Goal: Transaction & Acquisition: Book appointment/travel/reservation

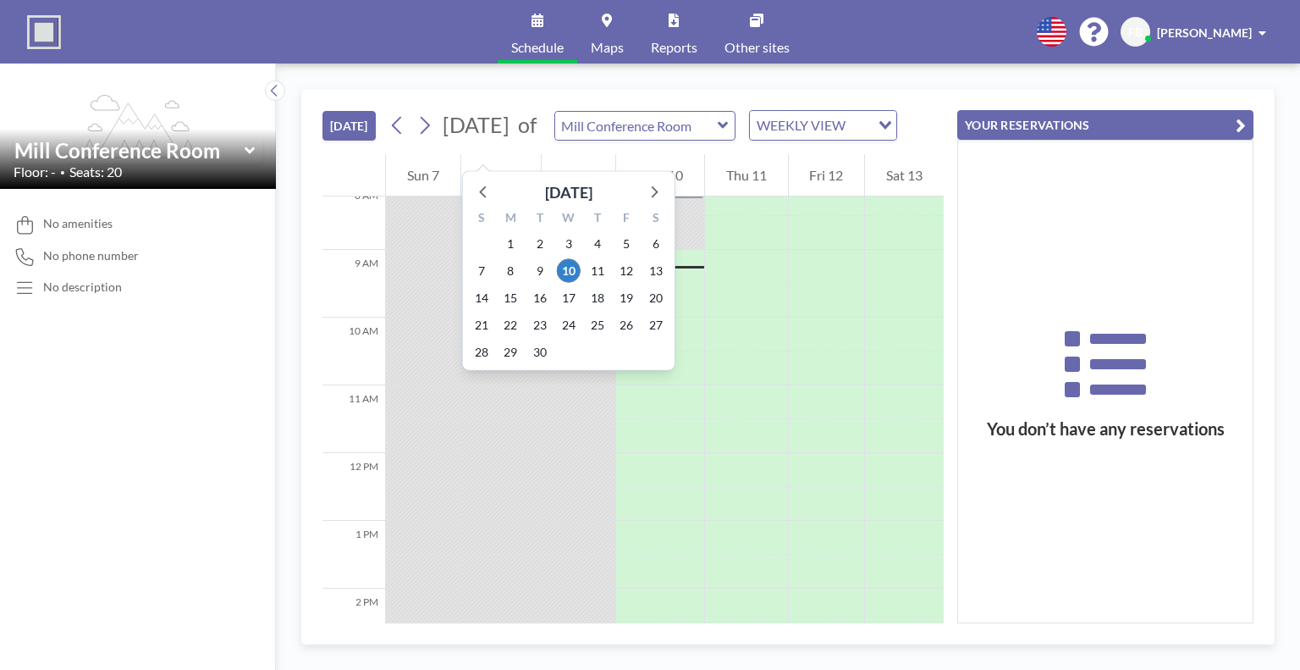
scroll to position [576, 0]
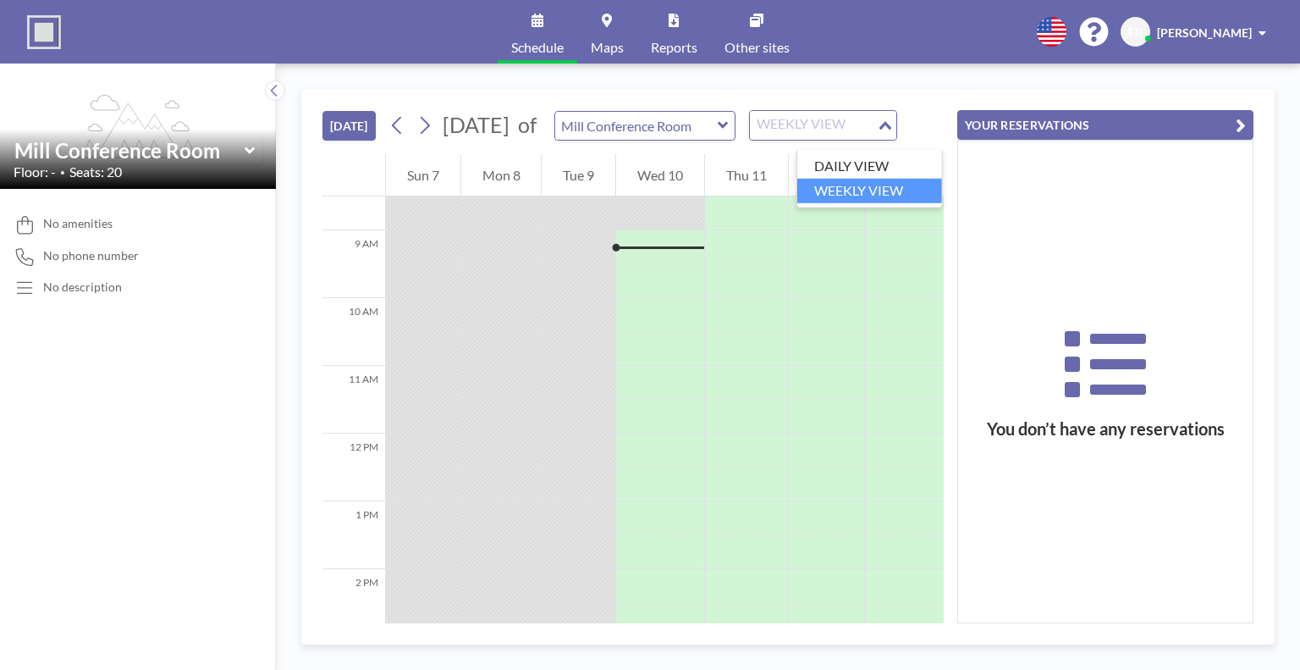
click at [891, 130] on icon "Search for option" at bounding box center [885, 125] width 12 height 8
click at [619, 84] on div "[DATE] [DATE] of Mill Conference Room WEEKLY VIEW Loading... 12 AM 1 AM 2 AM 3 …" at bounding box center [788, 366] width 1024 height 606
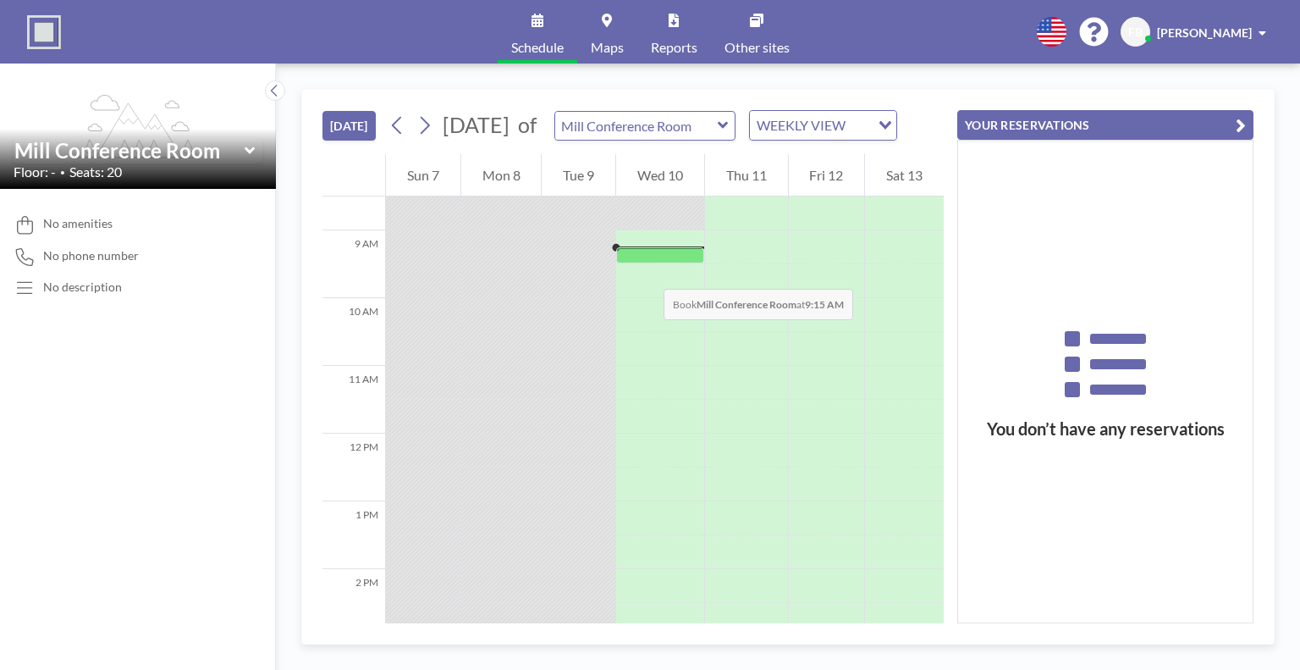
click at [647, 263] on div at bounding box center [660, 255] width 88 height 16
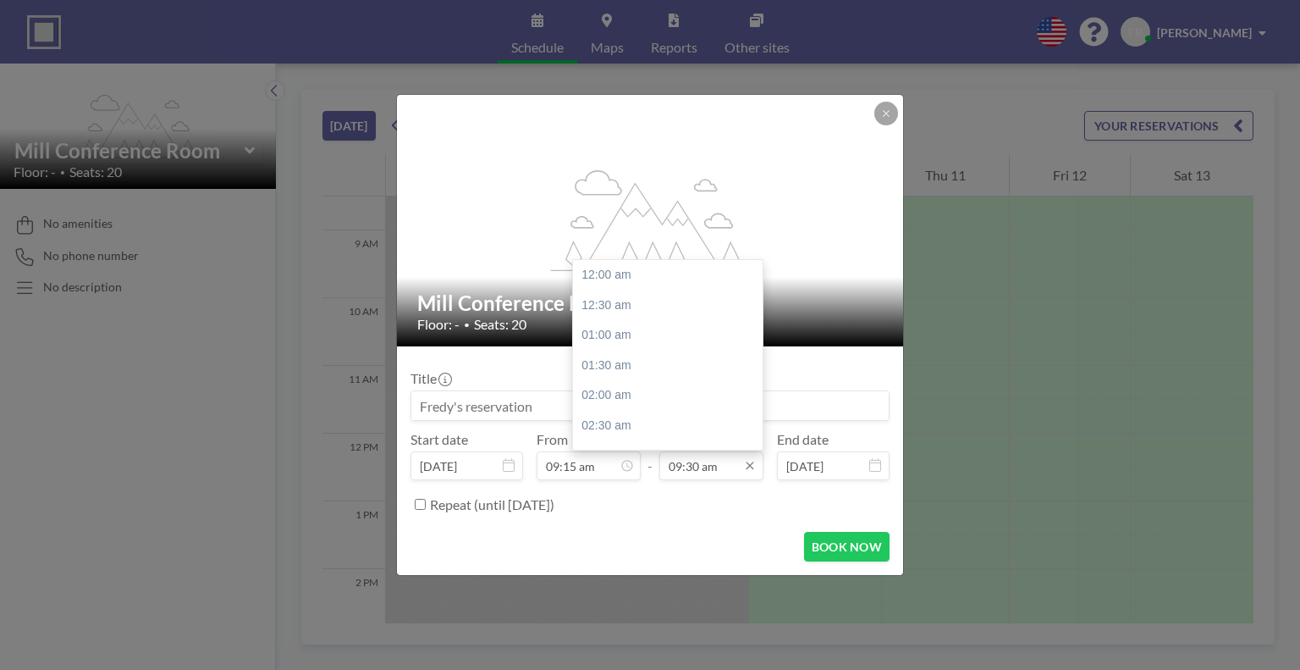
scroll to position [572, 0]
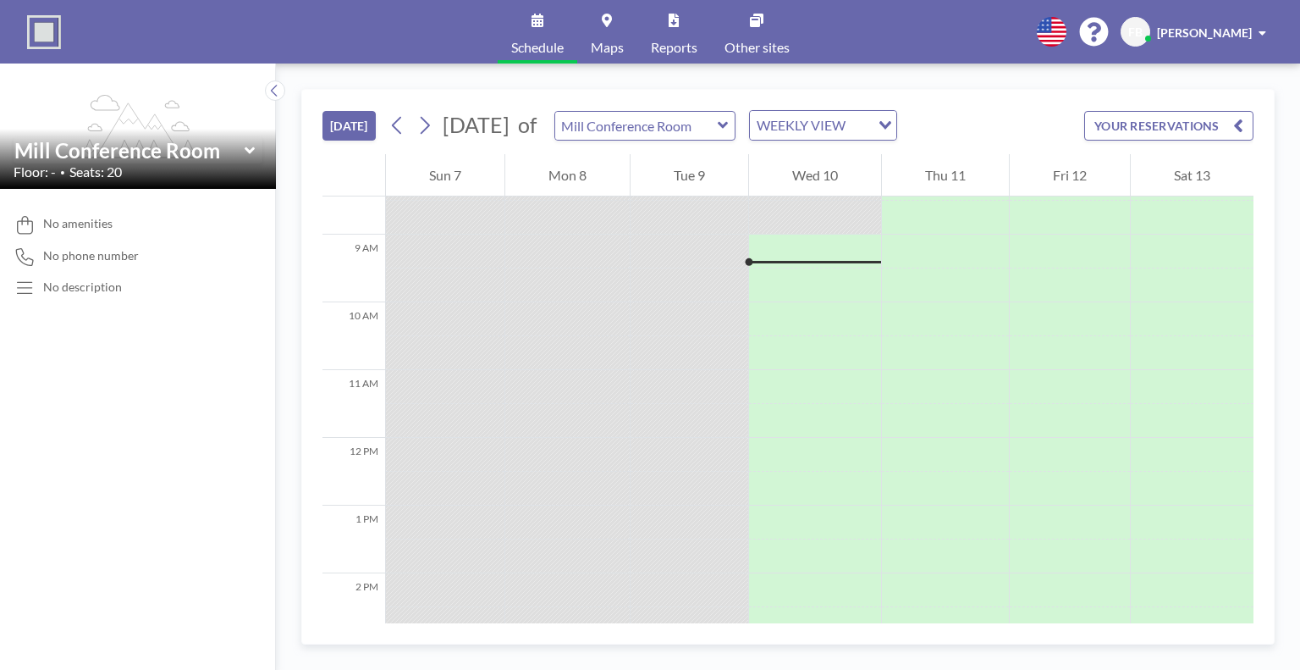
scroll to position [576, 0]
click at [791, 260] on div at bounding box center [815, 260] width 132 height 6
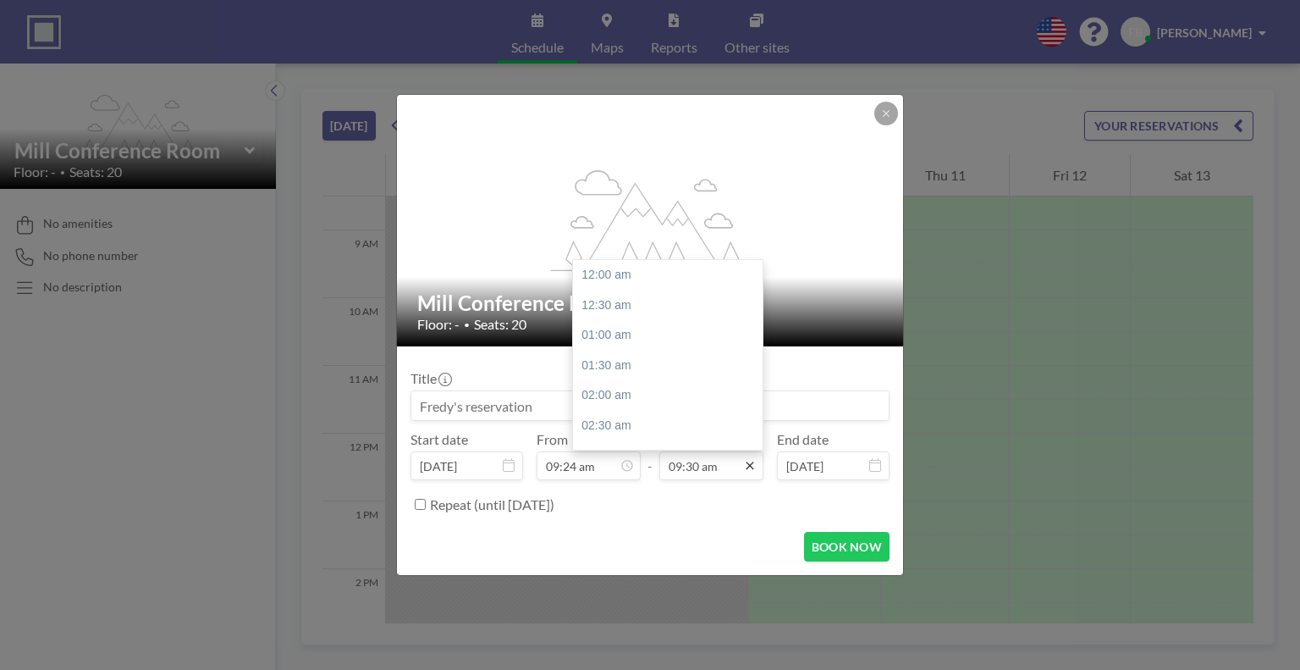
scroll to position [572, 0]
click at [681, 463] on input "09:30 am" at bounding box center [711, 465] width 104 height 29
click at [718, 470] on input "04:30 am" at bounding box center [711, 465] width 104 height 29
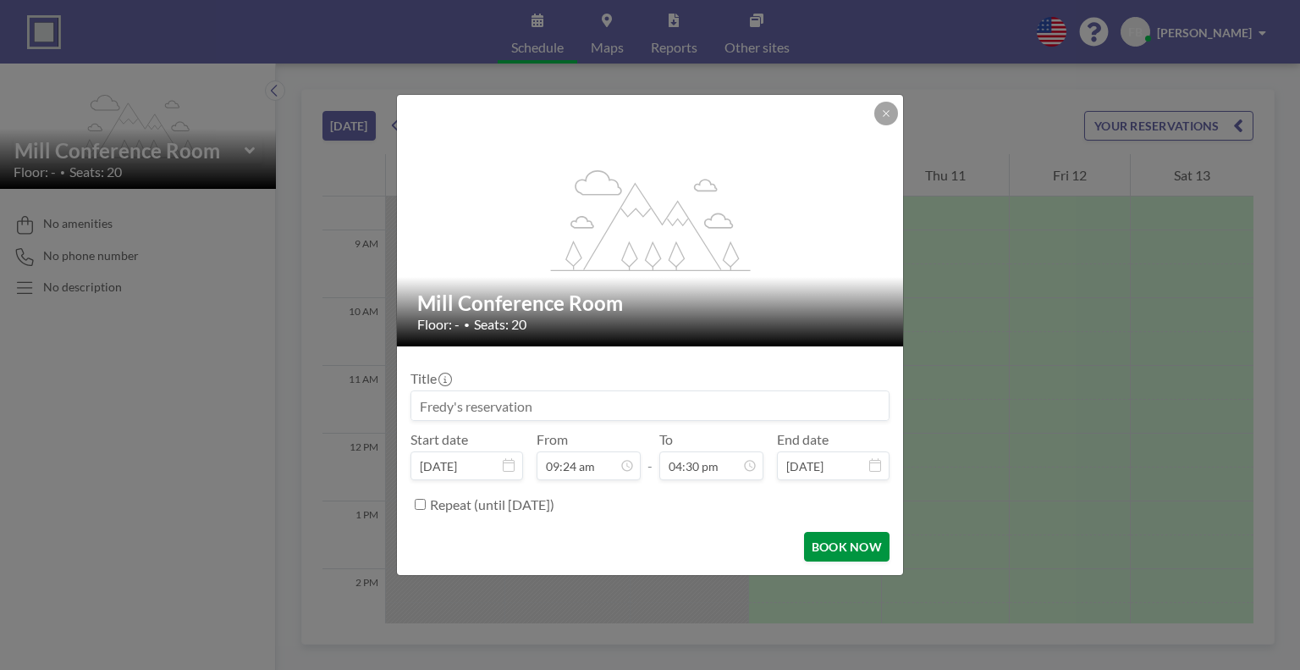
type input "04:30 pm"
click at [840, 548] on button "BOOK NOW" at bounding box center [846, 547] width 85 height 30
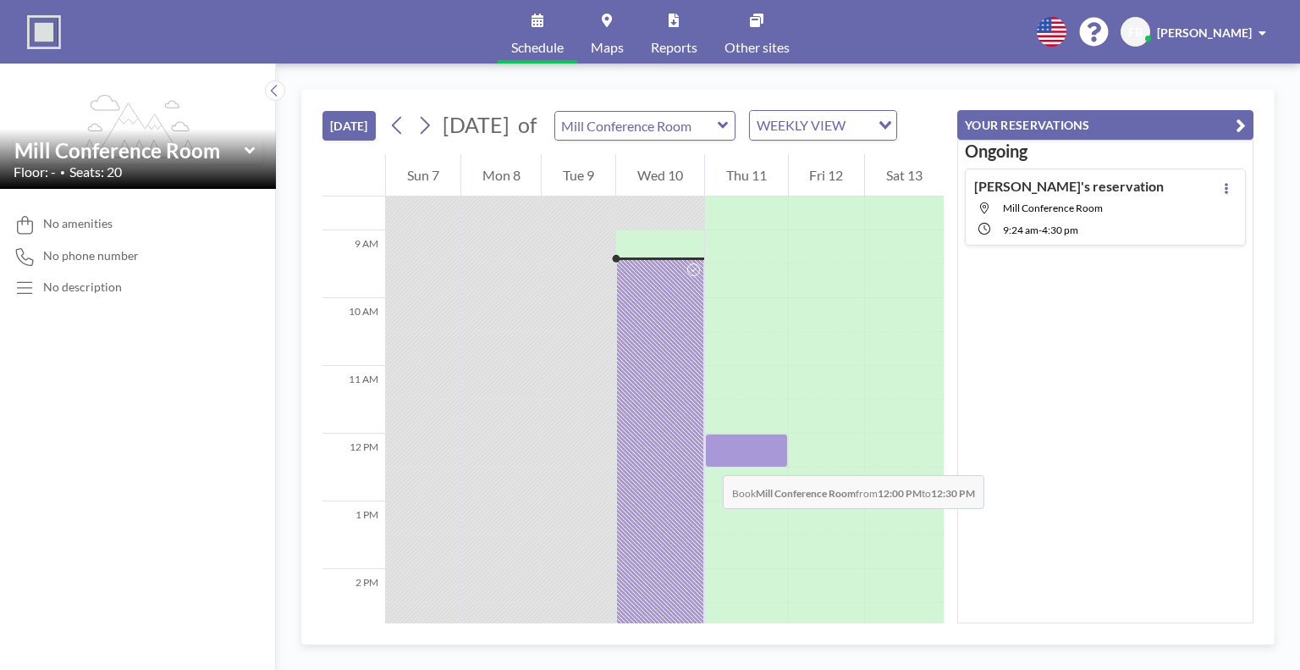
click at [706, 458] on div at bounding box center [746, 450] width 83 height 34
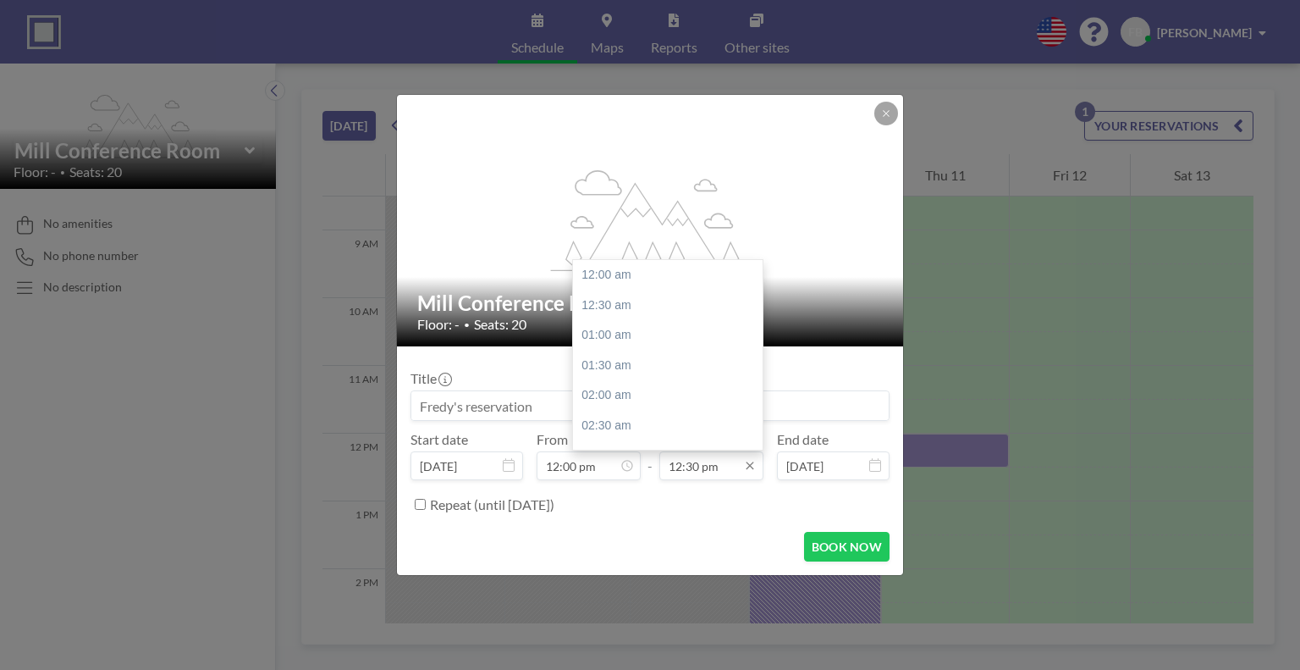
scroll to position [753, 0]
click at [681, 464] on input "12:30 pm" at bounding box center [711, 465] width 104 height 29
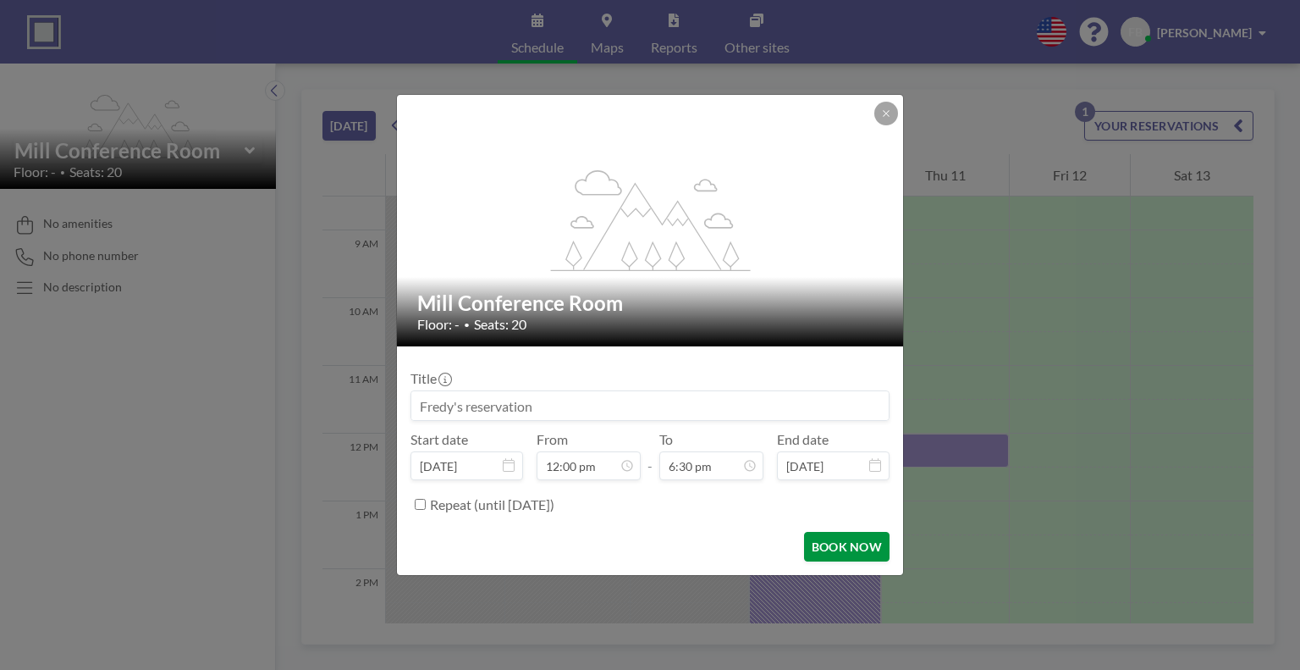
type input "12:30 pm"
click at [845, 541] on button "BOOK NOW" at bounding box center [846, 547] width 85 height 30
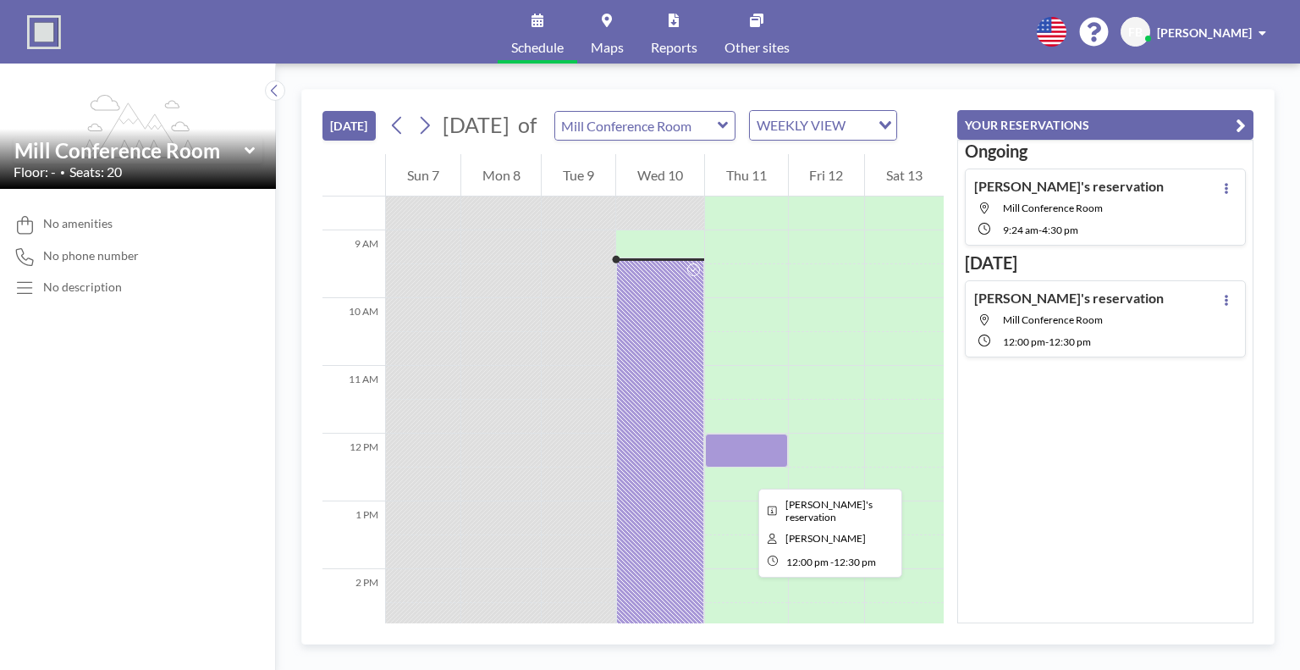
click at [745, 467] on div at bounding box center [746, 450] width 83 height 34
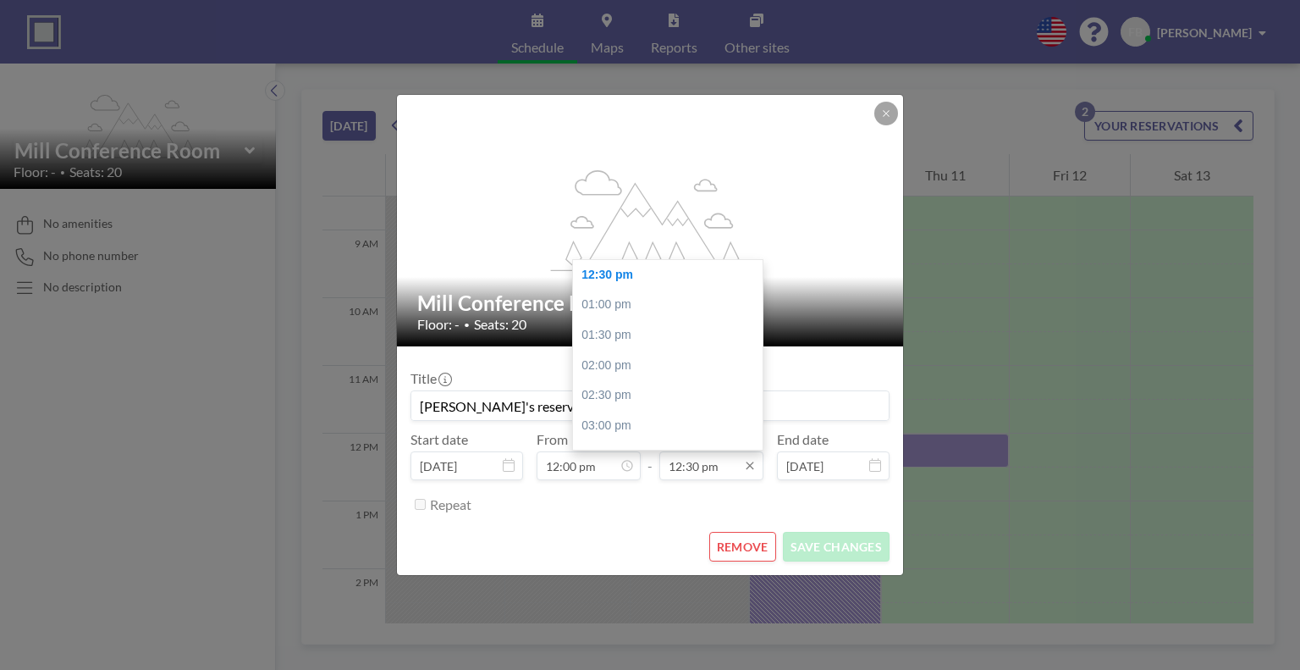
click at [680, 469] on input "12:30 pm" at bounding box center [711, 465] width 104 height 29
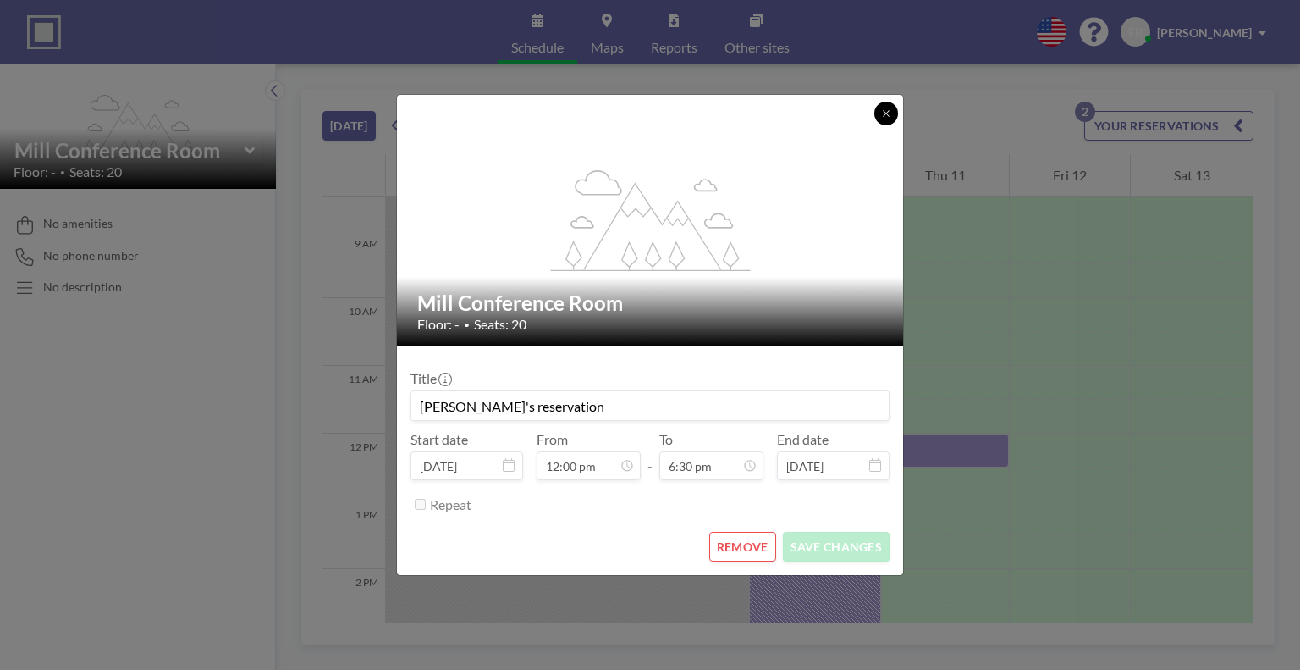
type input "12:30 pm"
click at [886, 114] on icon at bounding box center [886, 113] width 6 height 6
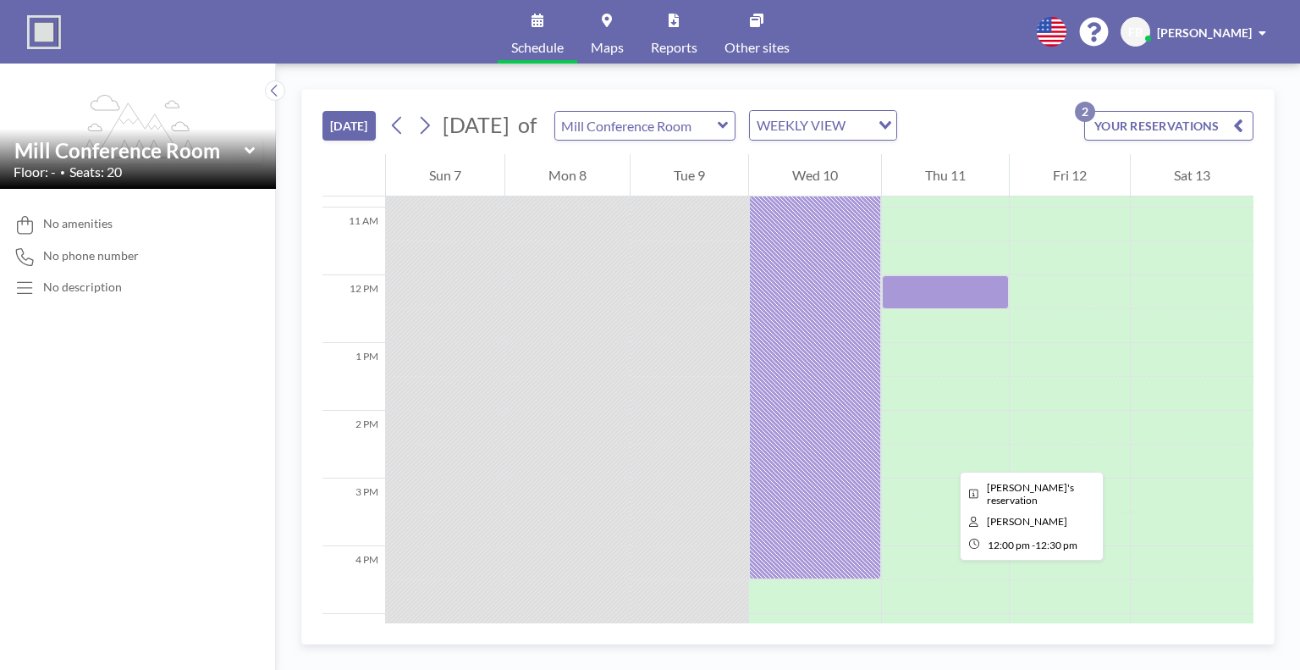
scroll to position [731, 0]
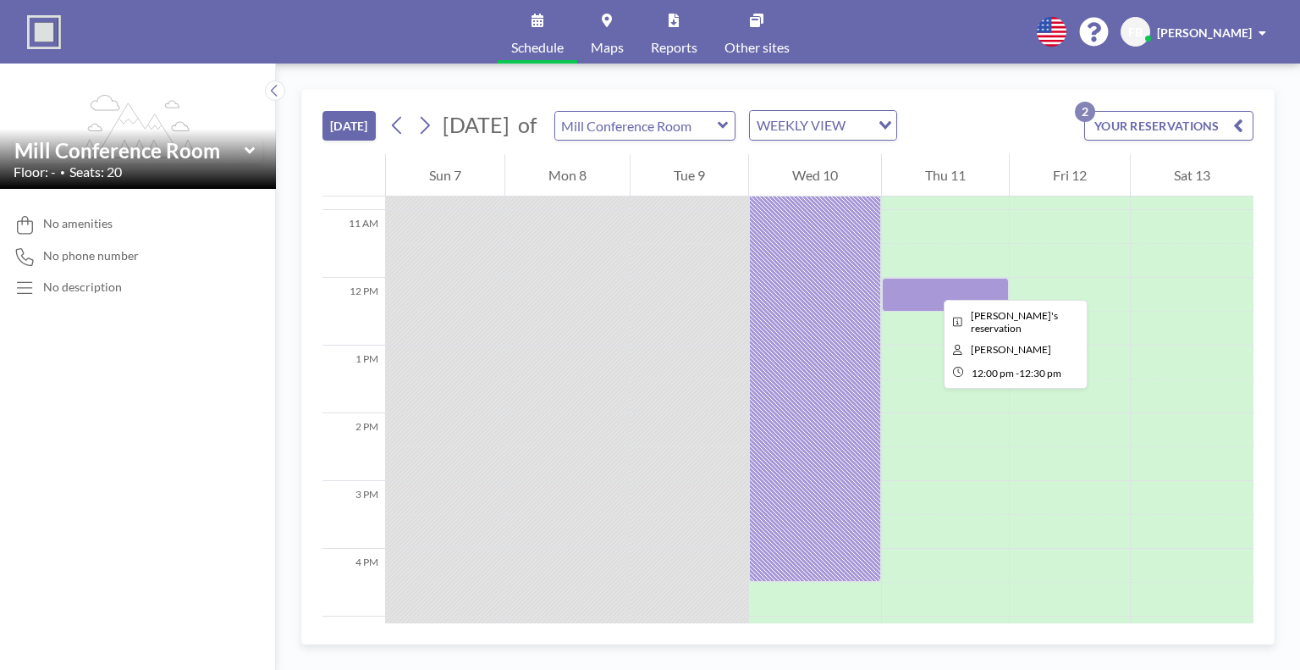
click at [930, 284] on div at bounding box center [945, 295] width 127 height 34
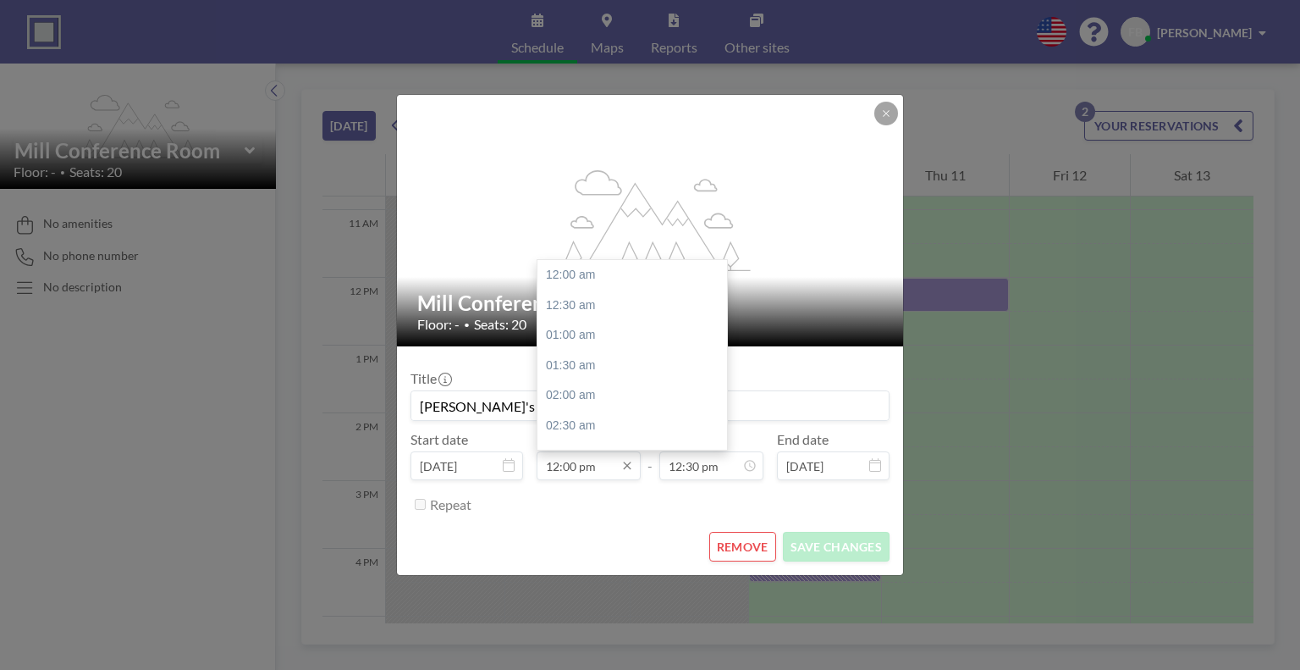
scroll to position [723, 0]
click at [559, 466] on input "12:00 pm" at bounding box center [589, 465] width 104 height 29
click at [582, 469] on input "11:00 pm" at bounding box center [589, 465] width 104 height 29
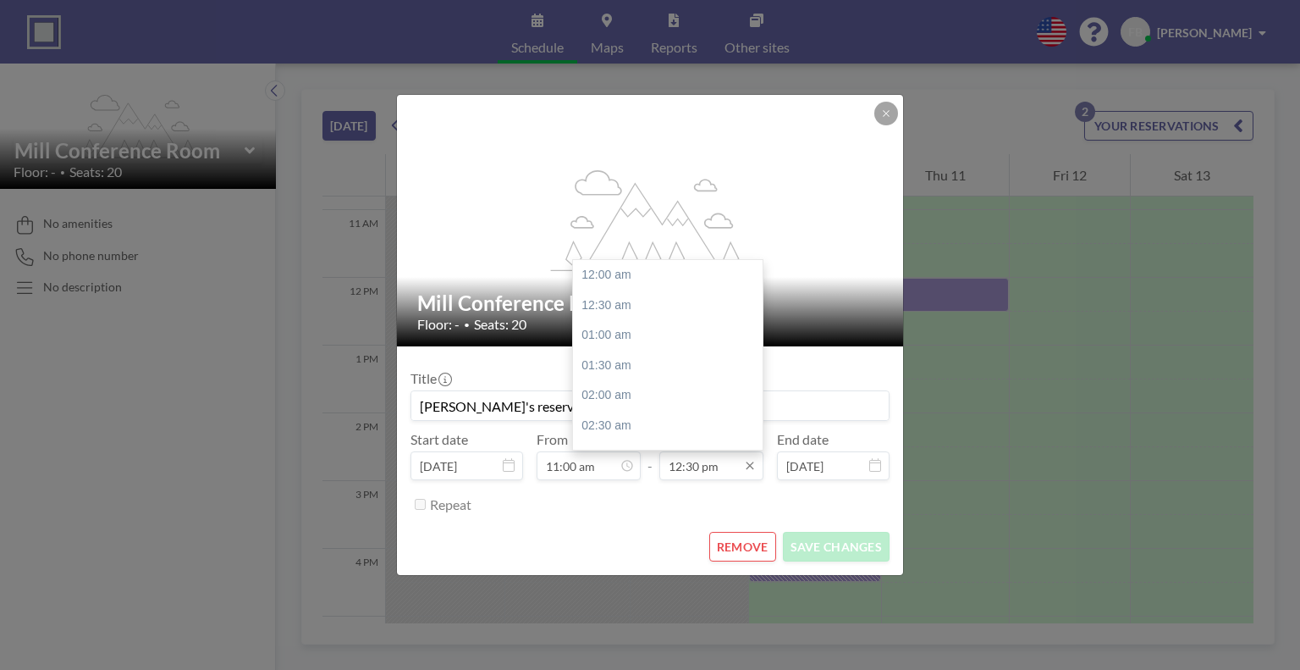
scroll to position [753, 0]
type input "11:00 am"
click at [684, 471] on input "12:30 pm" at bounding box center [711, 465] width 104 height 29
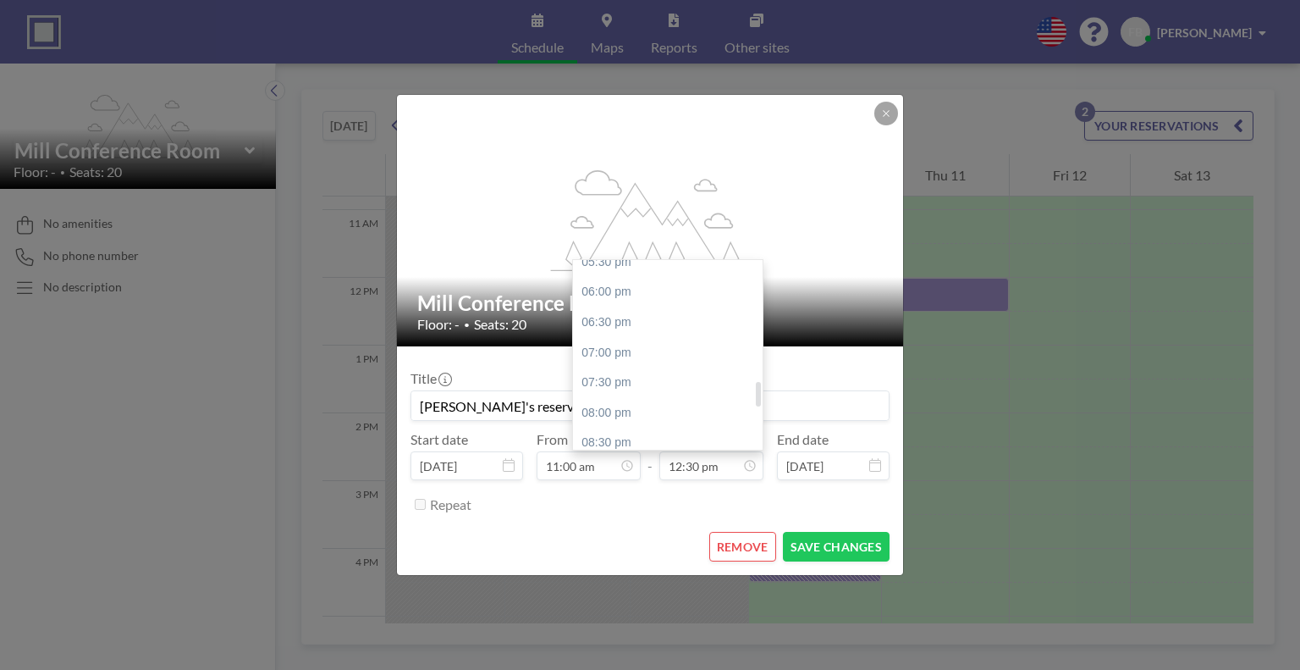
scroll to position [1108, 0]
click at [625, 316] on div "07:00 pm" at bounding box center [672, 312] width 198 height 30
type input "07:00 pm"
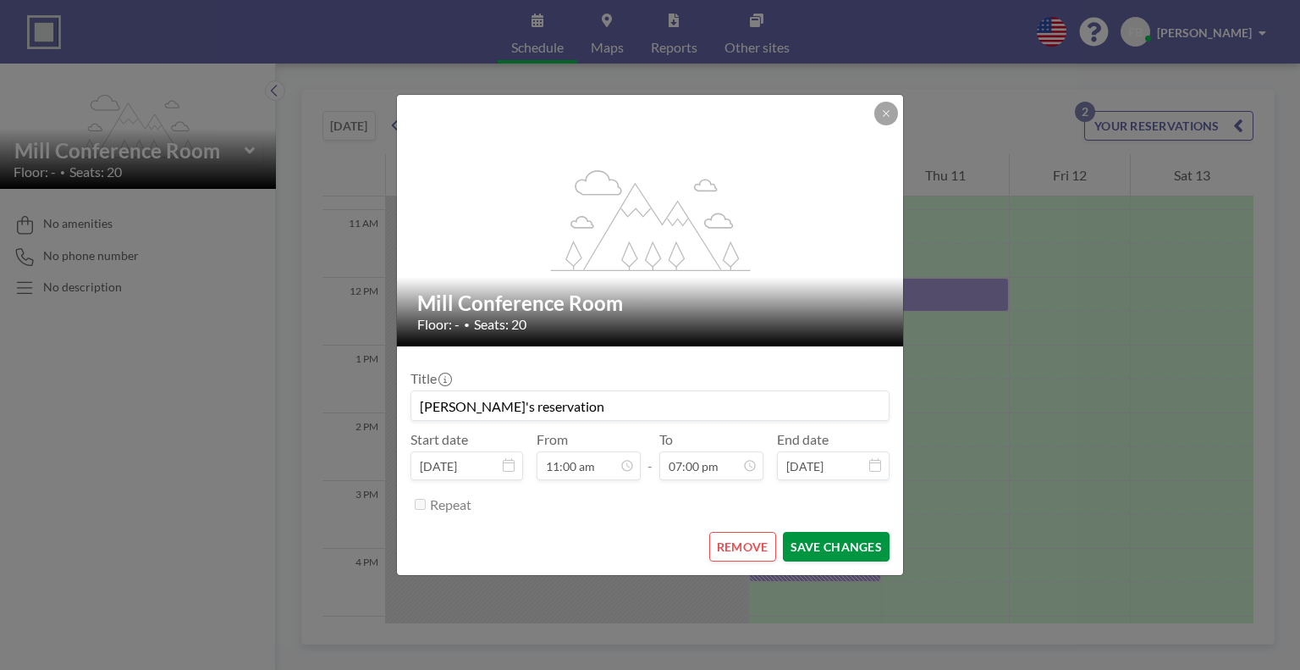
click at [837, 553] on button "SAVE CHANGES" at bounding box center [836, 547] width 107 height 30
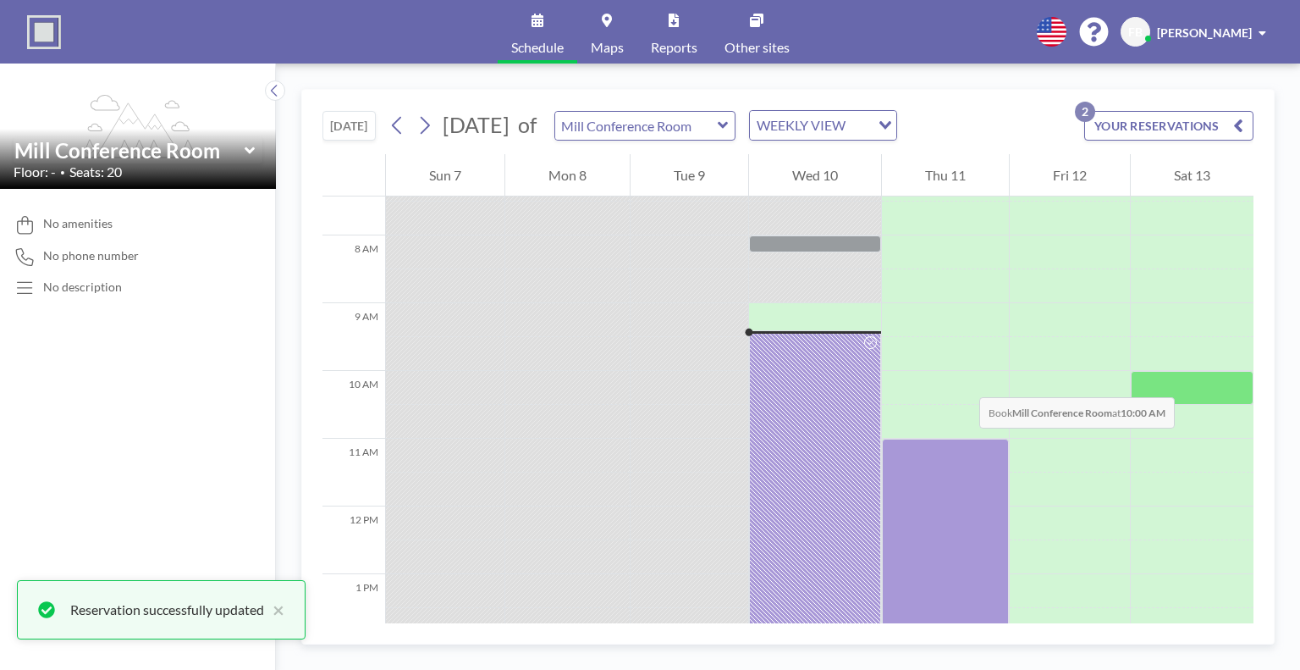
scroll to position [501, 0]
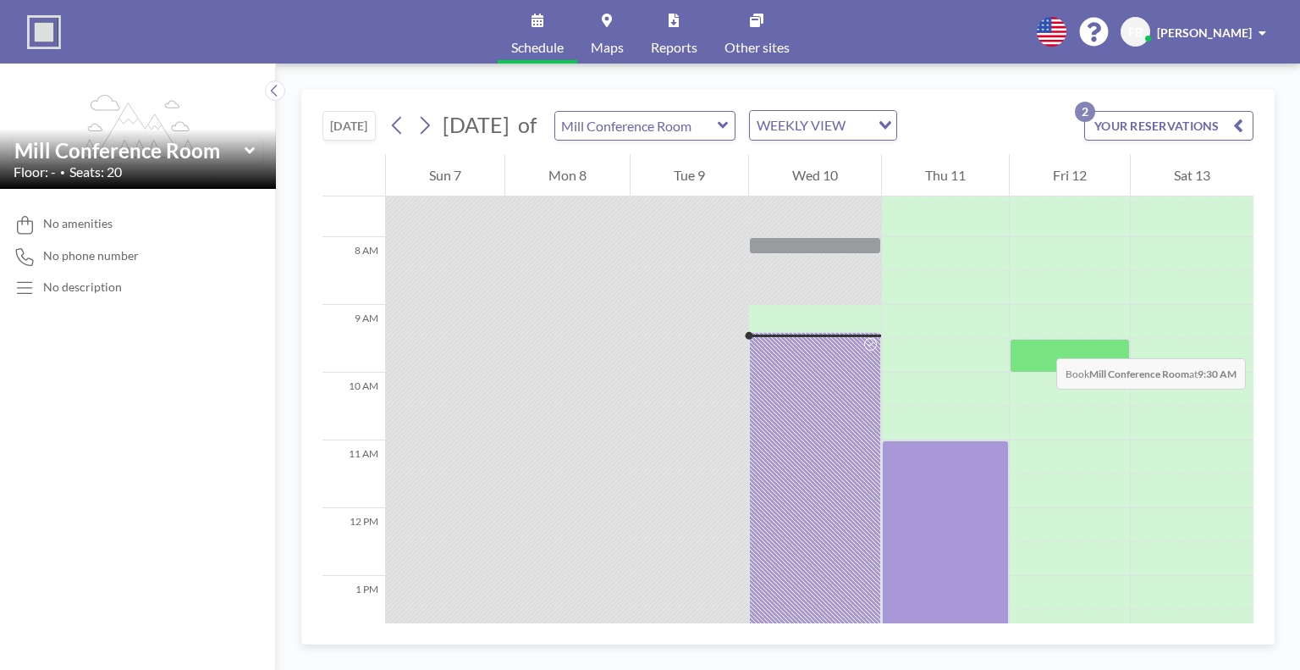
click at [1039, 341] on div at bounding box center [1070, 356] width 120 height 34
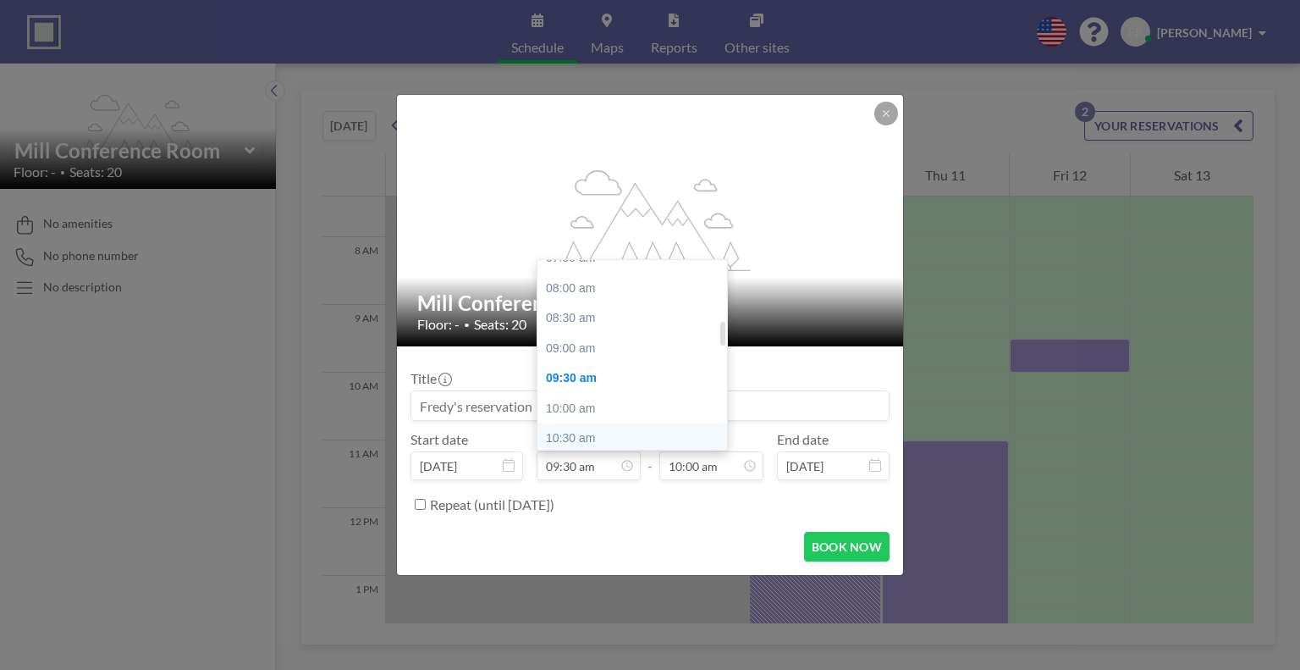
scroll to position [460, 0]
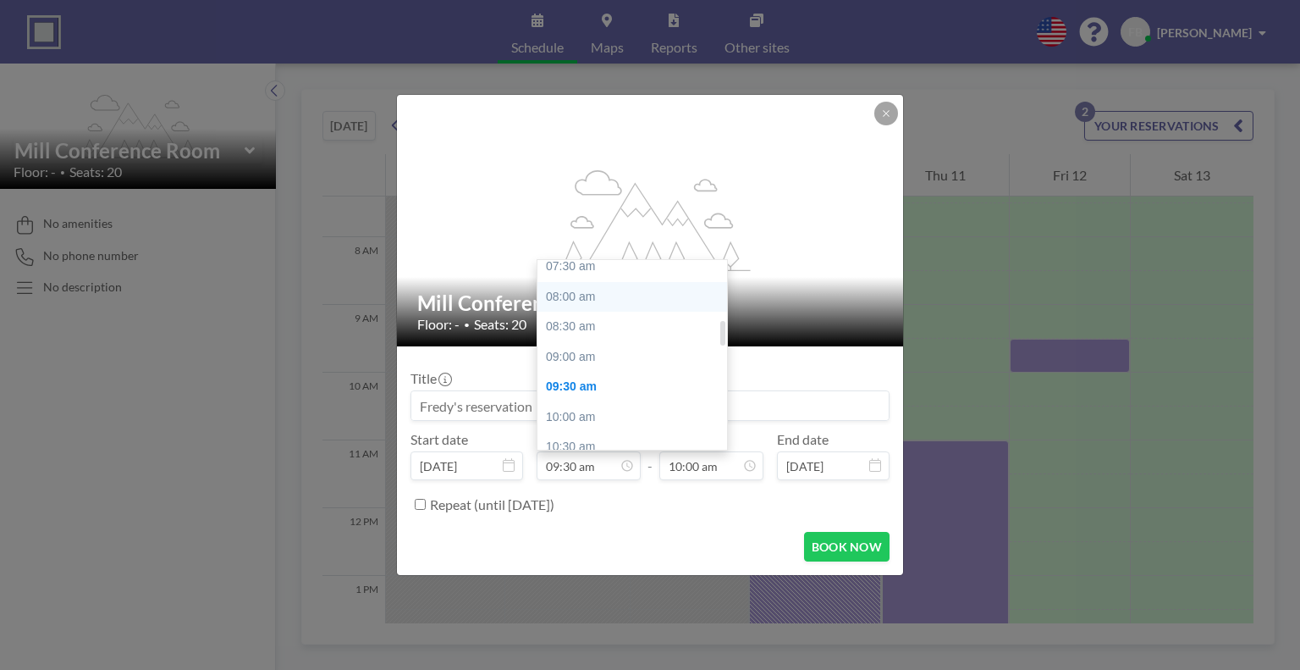
drag, startPoint x: 582, startPoint y: 343, endPoint x: 560, endPoint y: 295, distance: 52.3
click at [560, 295] on div "08:00 am" at bounding box center [636, 297] width 198 height 30
type input "08:00 am"
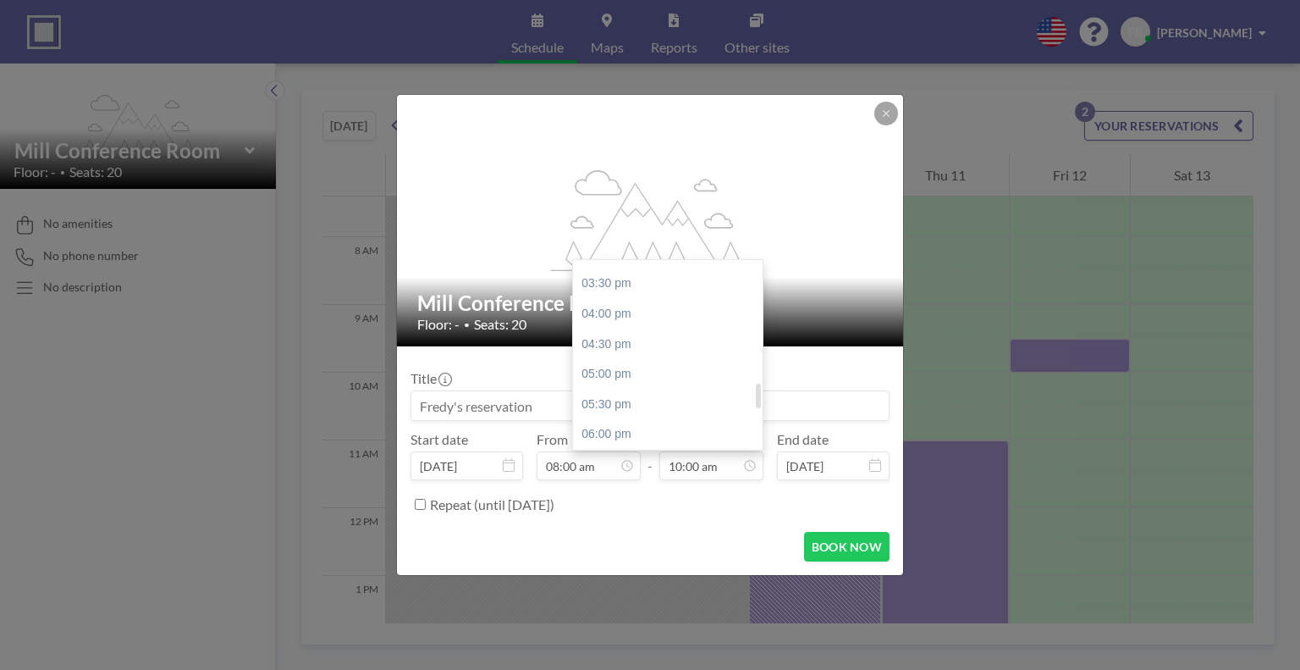
scroll to position [923, 0]
click at [615, 313] on div "04:00 pm" at bounding box center [672, 315] width 198 height 30
type input "04:00 pm"
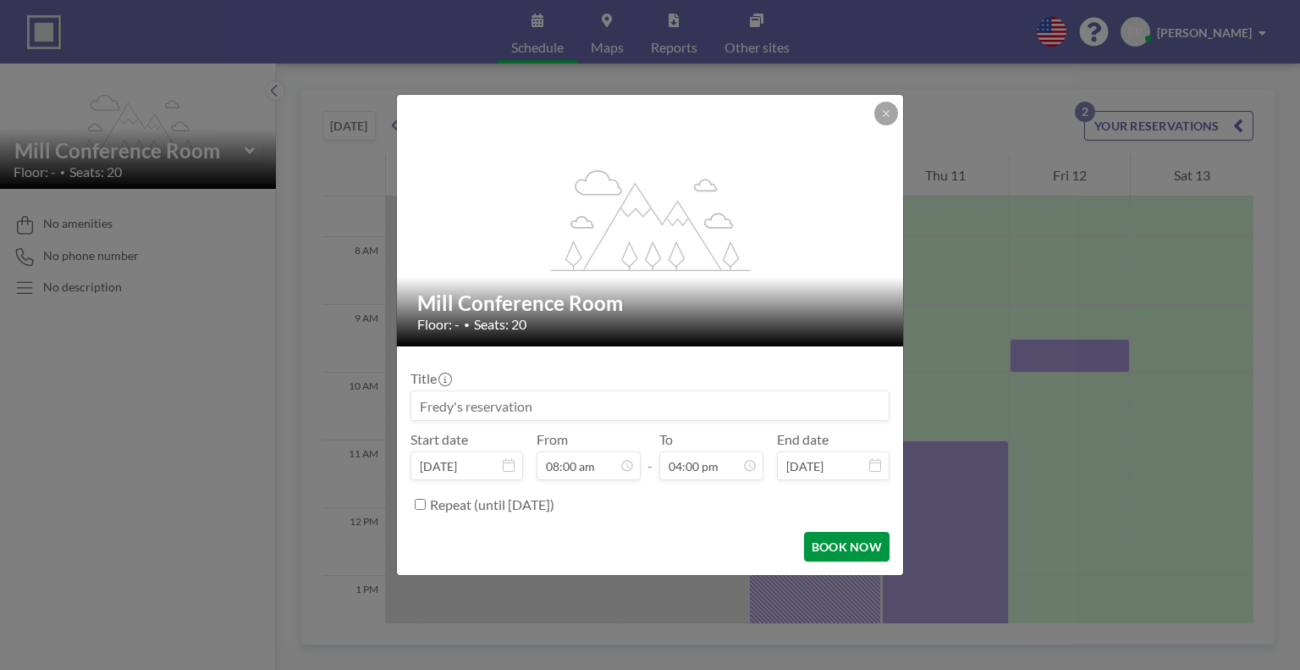
click at [851, 550] on button "BOOK NOW" at bounding box center [846, 547] width 85 height 30
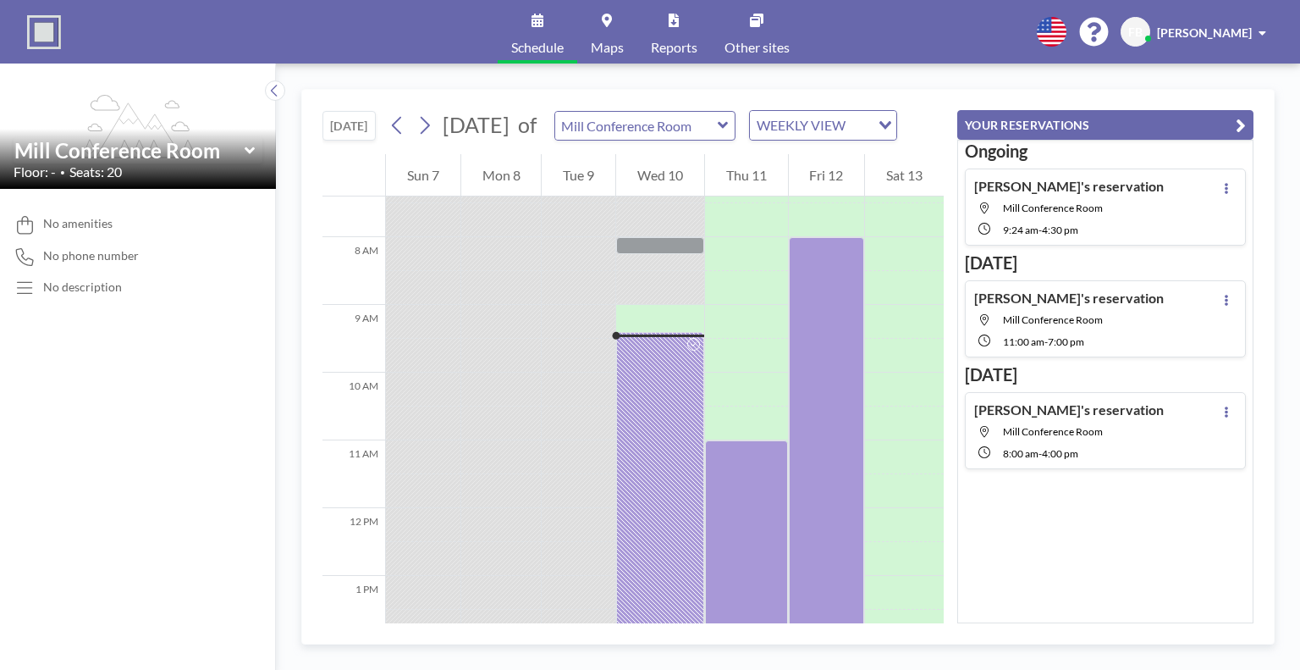
click at [1060, 82] on div "[DATE] [DATE] of Mill Conference Room WEEKLY VIEW Loading... 12 AM 1 AM 2 AM 3 …" at bounding box center [788, 366] width 1024 height 606
